Goal: Task Accomplishment & Management: Manage account settings

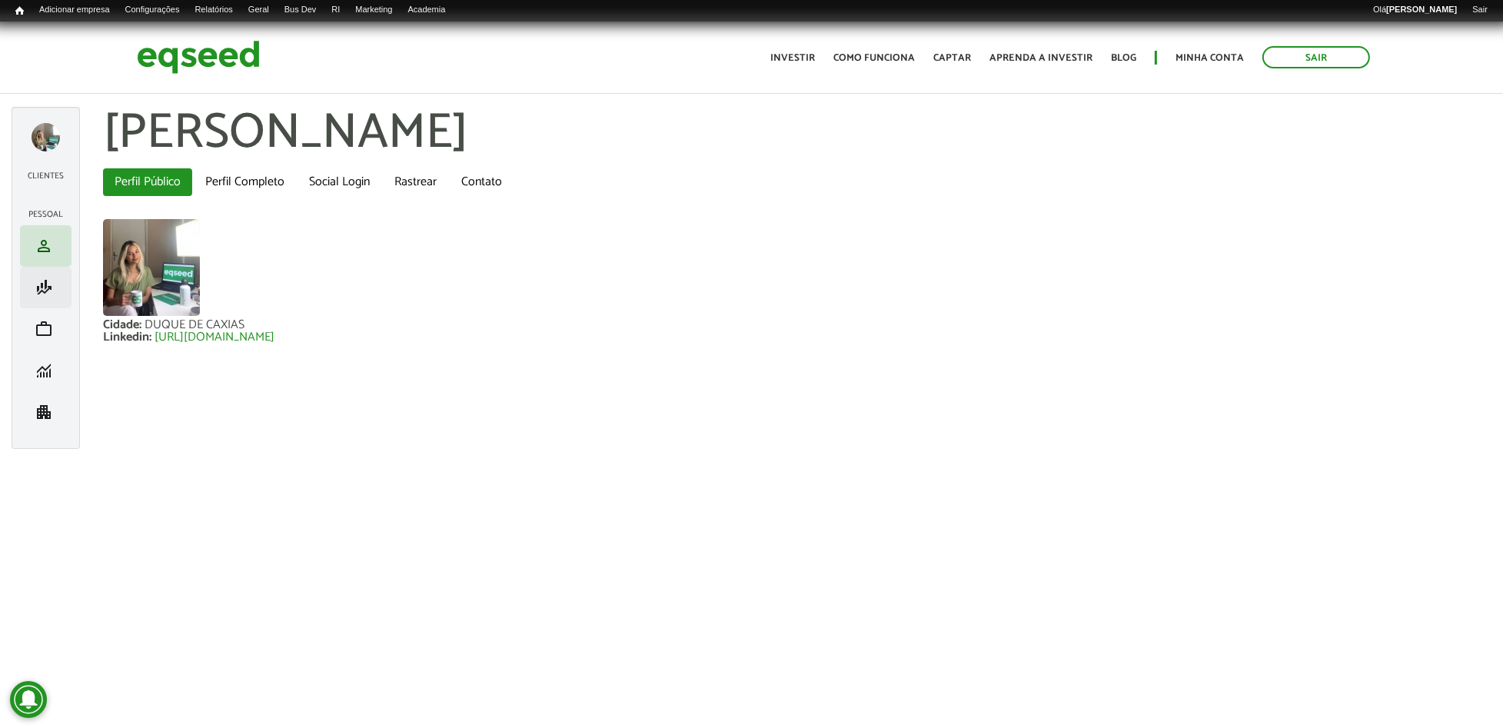
click at [38, 302] on li "finance_mode Minha simulação" at bounding box center [46, 288] width 52 height 42
click at [44, 294] on span "finance_mode" at bounding box center [44, 287] width 18 height 18
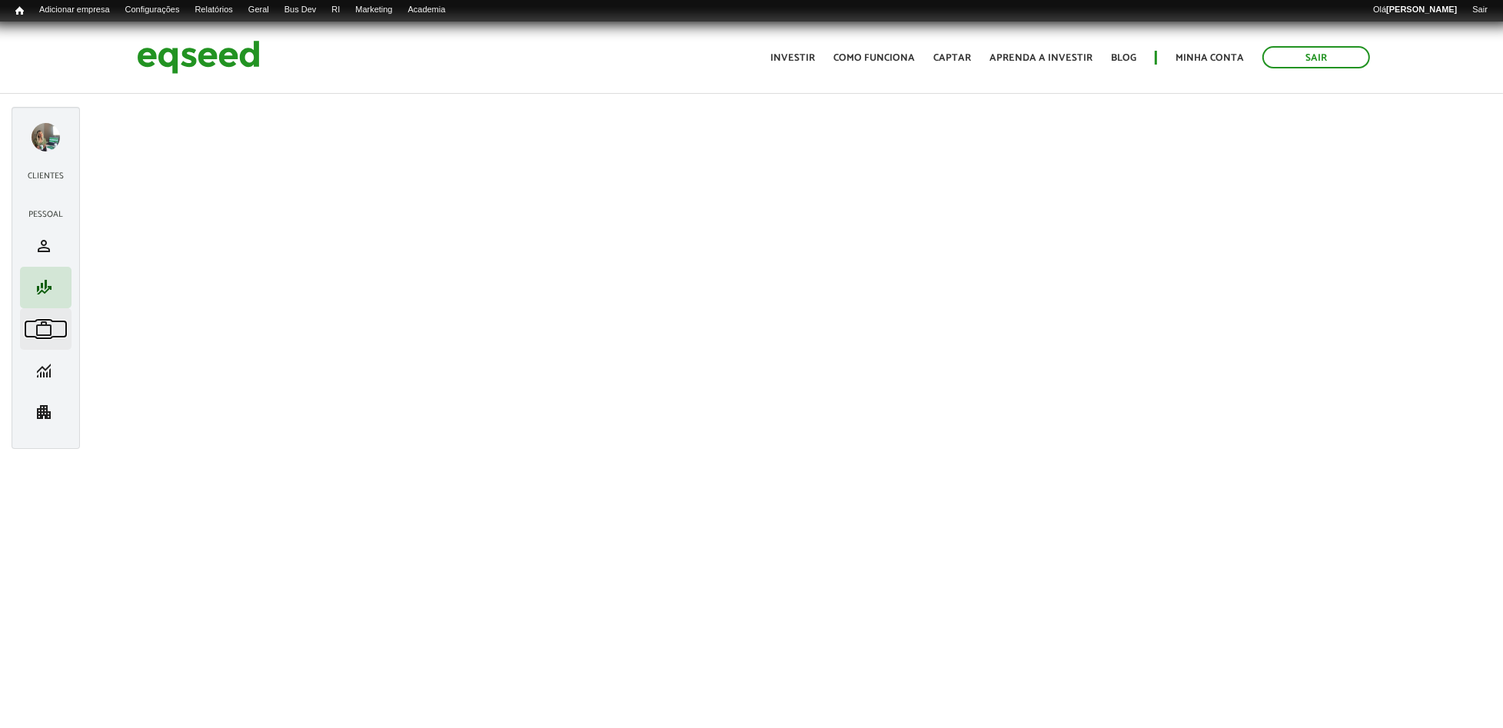
click at [47, 322] on span "work" at bounding box center [44, 329] width 18 height 18
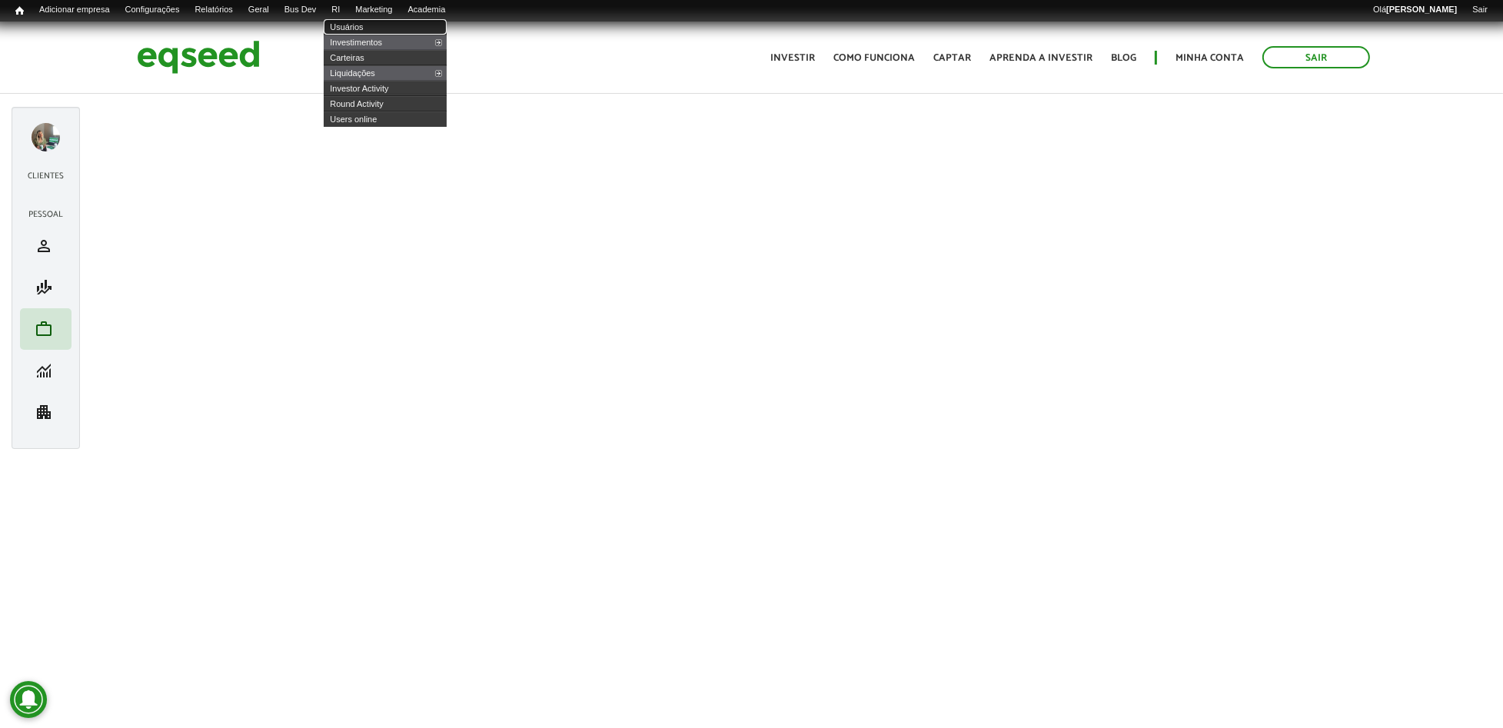
click at [367, 28] on link "Usuários" at bounding box center [385, 26] width 123 height 15
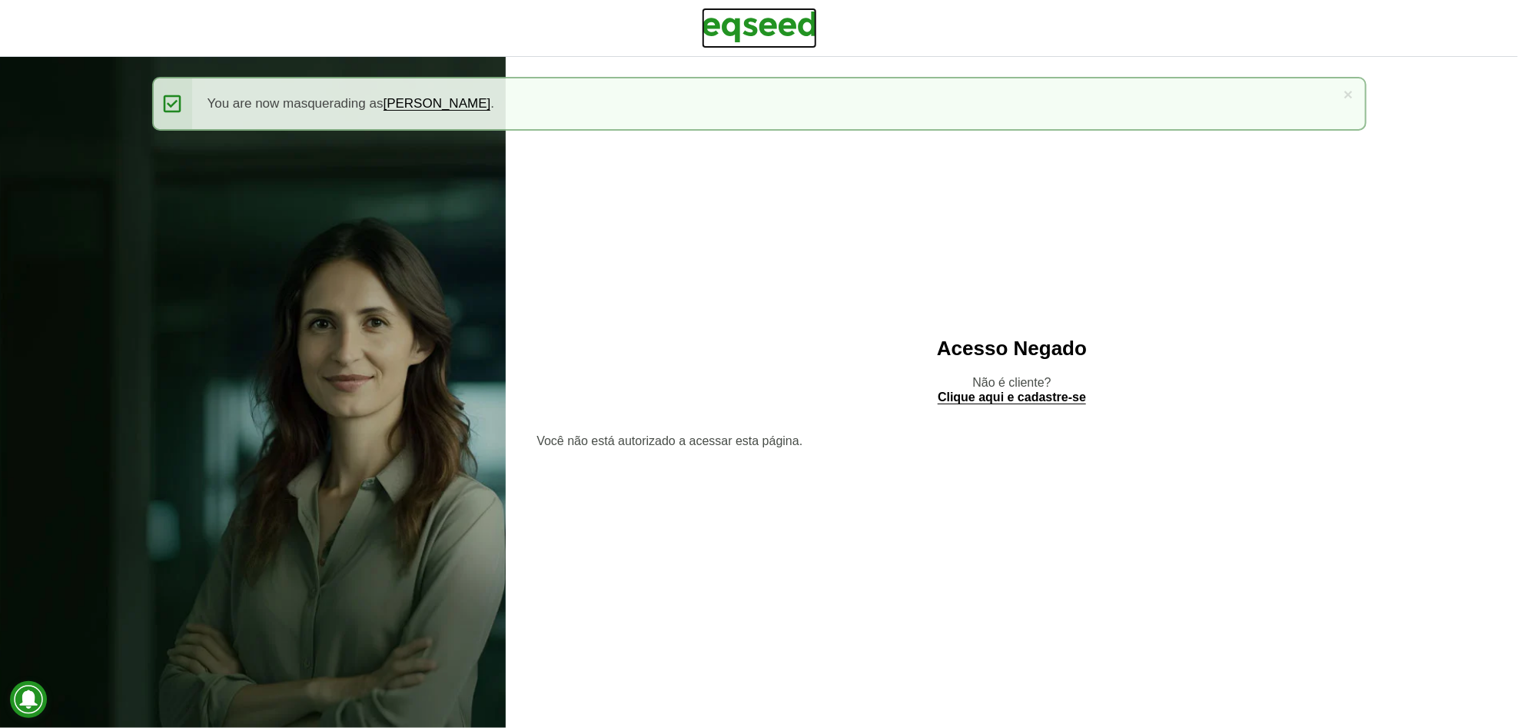
click at [806, 32] on img at bounding box center [759, 27] width 115 height 38
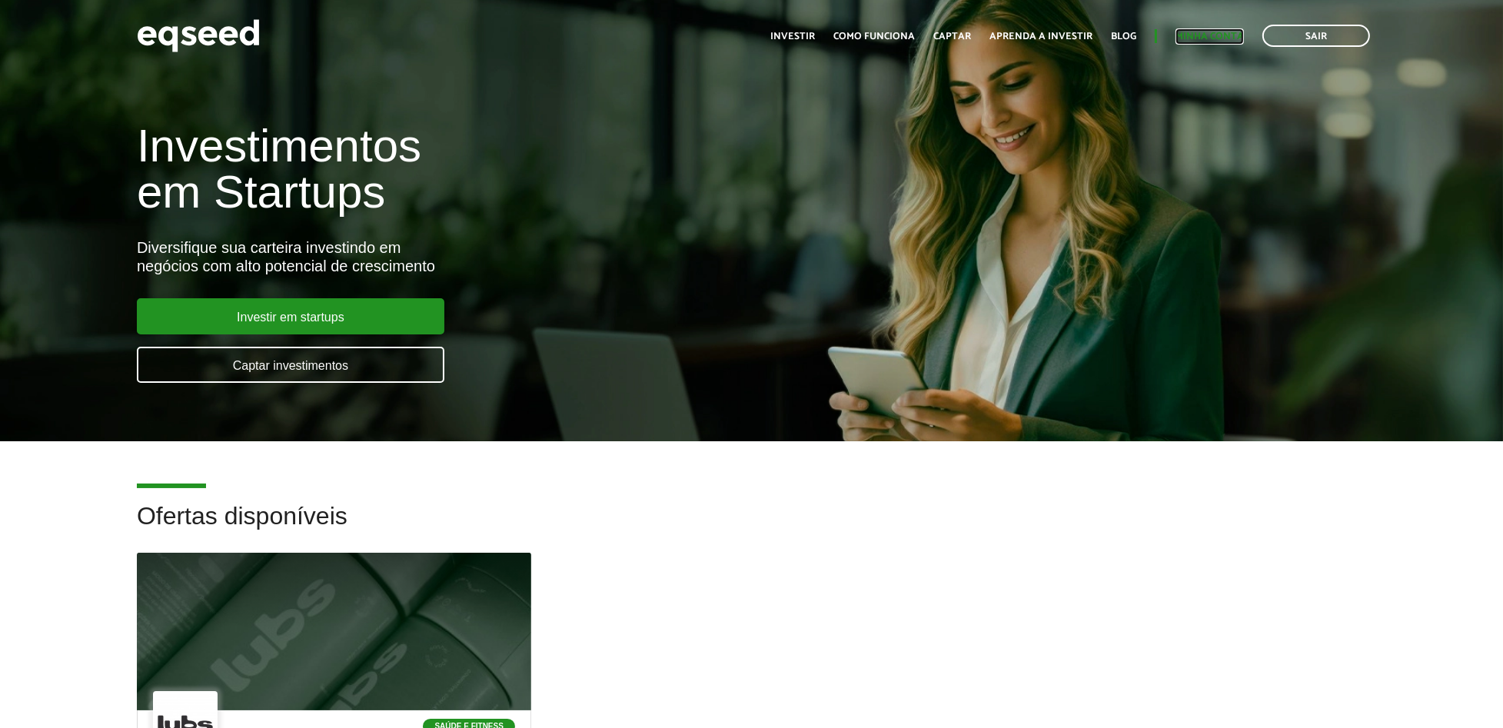
click at [1207, 38] on link "Minha conta" at bounding box center [1209, 37] width 68 height 10
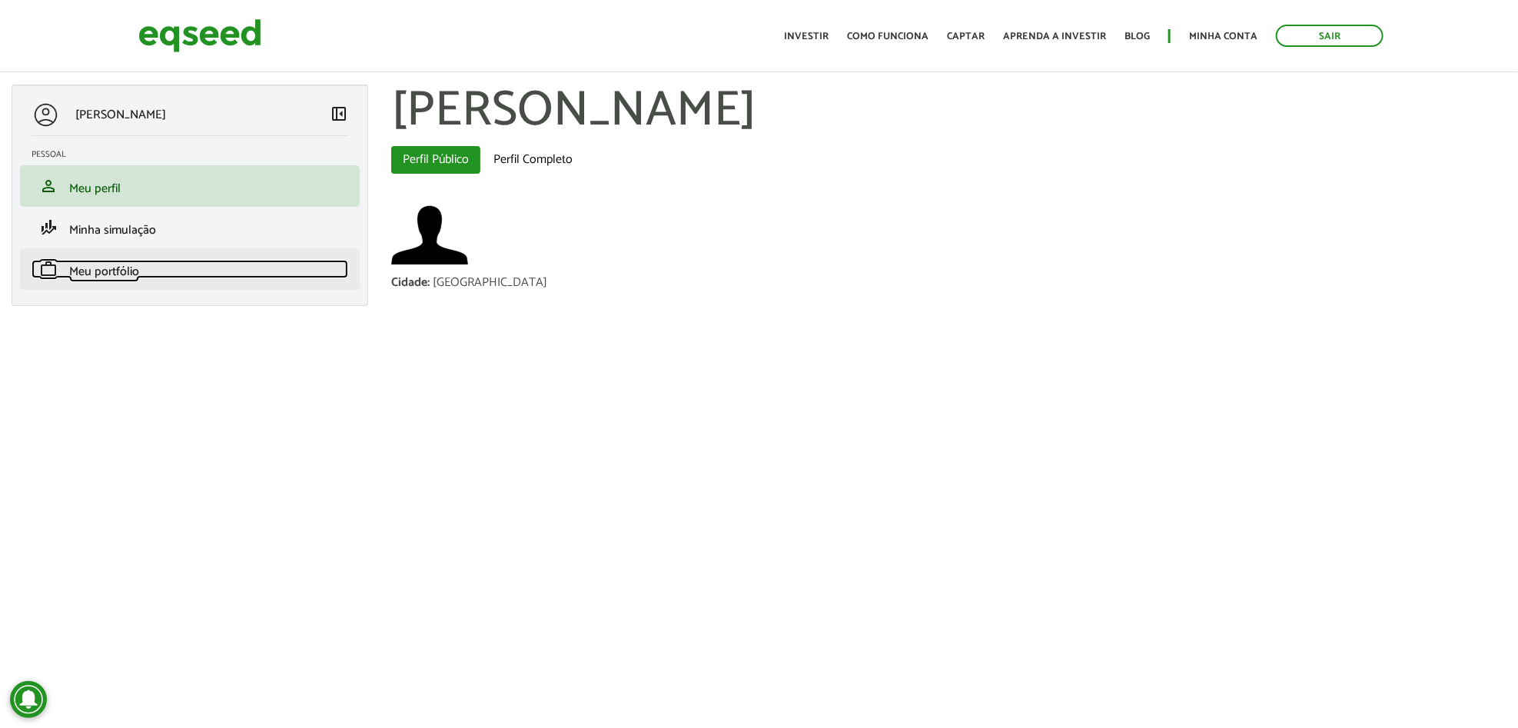
click at [171, 271] on link "work Meu portfólio" at bounding box center [190, 269] width 317 height 18
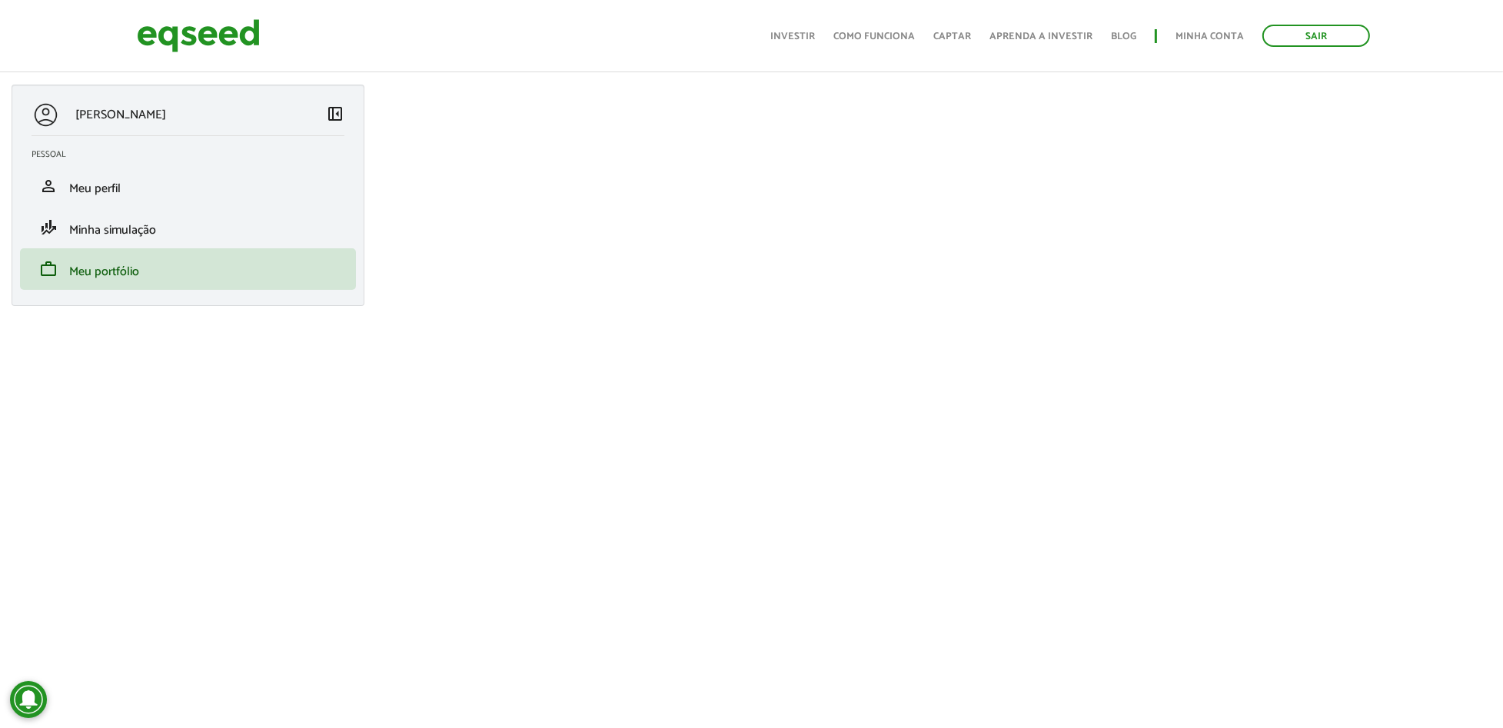
scroll to position [102, 0]
click at [1315, 60] on header "Sair Toggle navigation Toggle navigation Início Investir Como funciona Captar A…" at bounding box center [751, 36] width 1503 height 72
click at [1321, 45] on link "Sair" at bounding box center [1316, 36] width 108 height 22
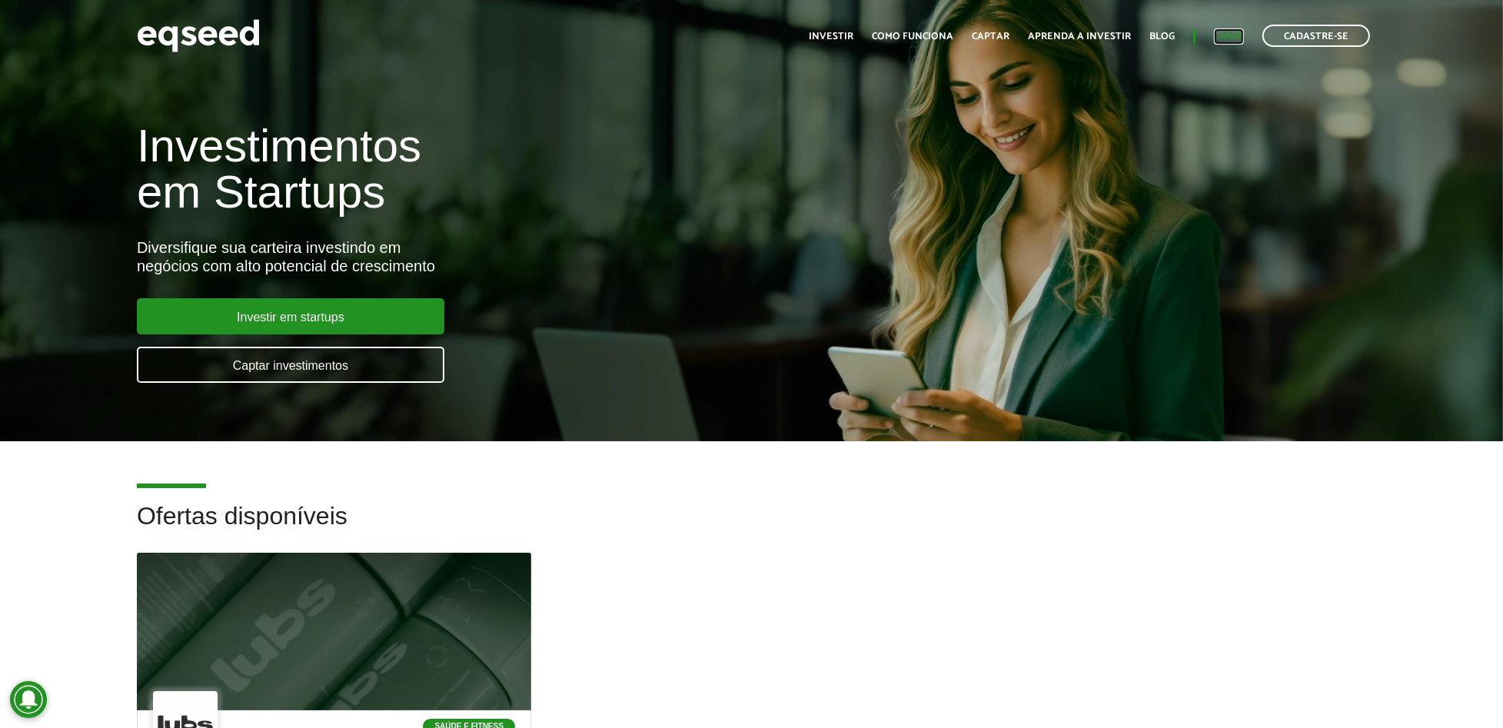
click at [1239, 42] on link "Login" at bounding box center [1229, 37] width 30 height 10
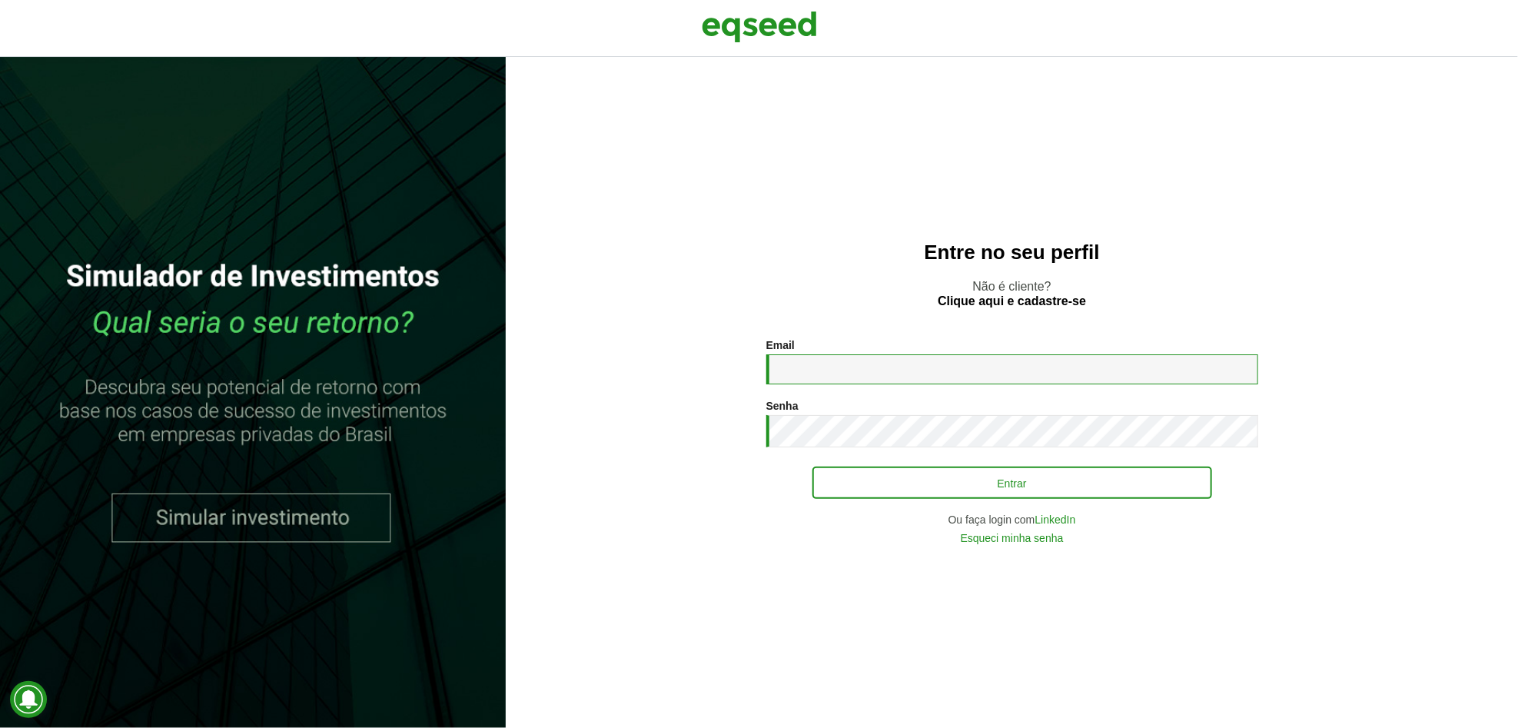
type input "**********"
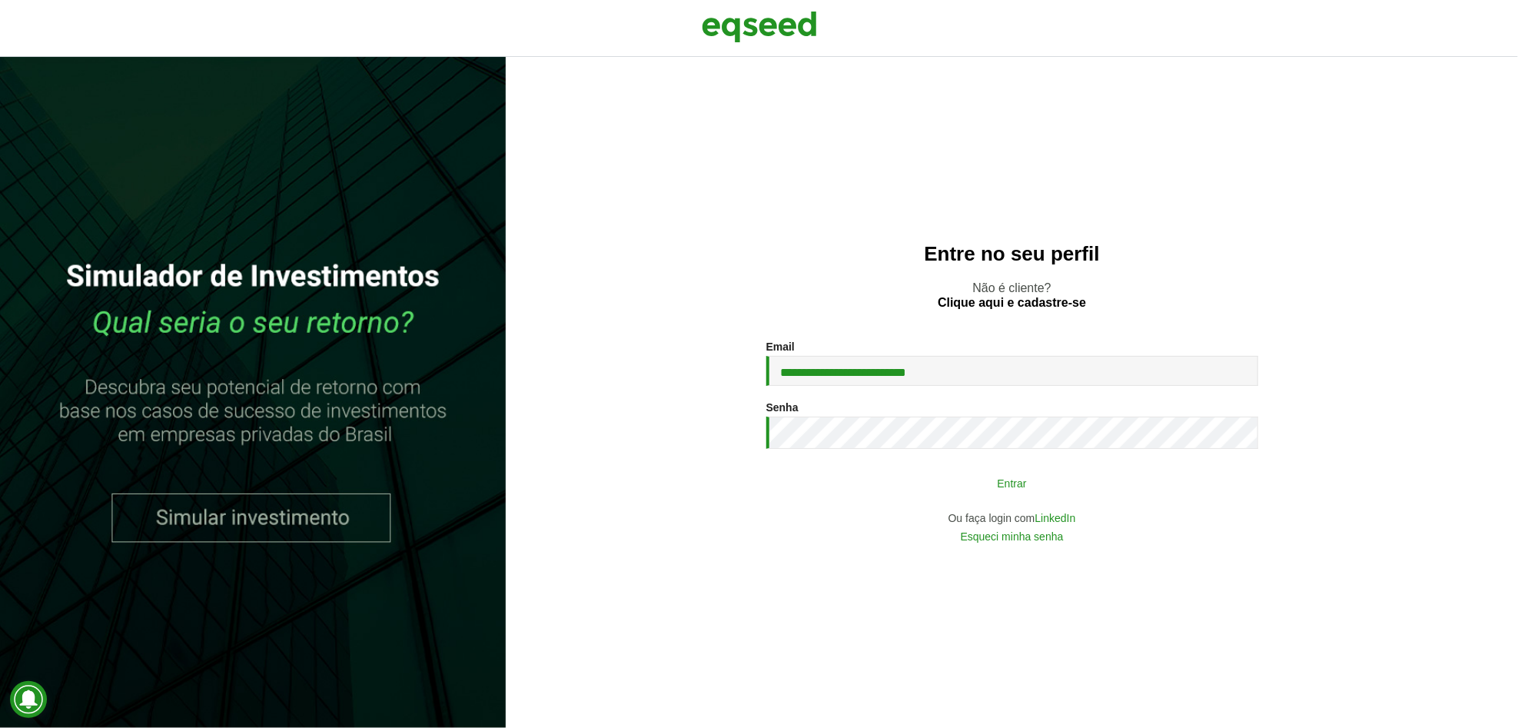
click at [986, 470] on button "Entrar" at bounding box center [1013, 482] width 400 height 29
